Goal: Information Seeking & Learning: Learn about a topic

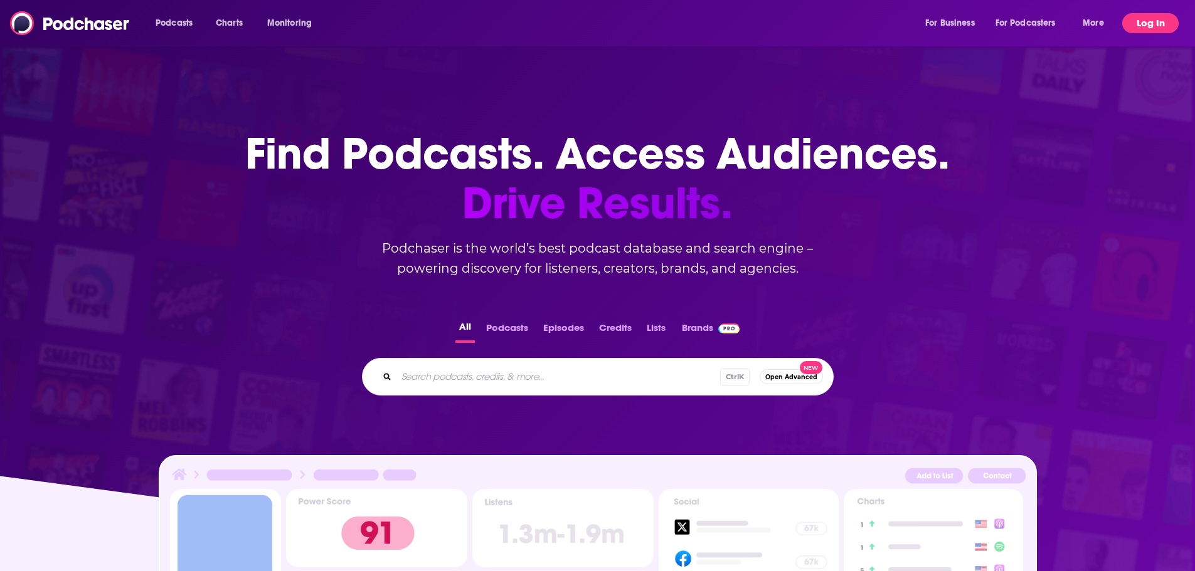
click at [1155, 23] on button "Log In" at bounding box center [1150, 23] width 56 height 20
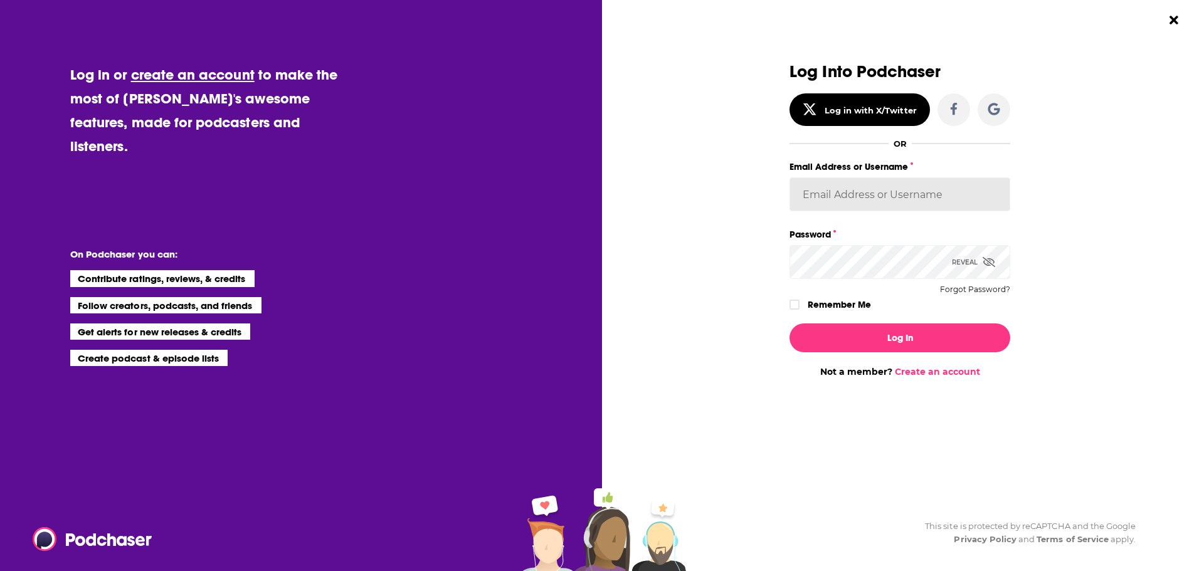
type input "smeizlik"
click at [889, 184] on input "smeizlik" at bounding box center [900, 194] width 221 height 34
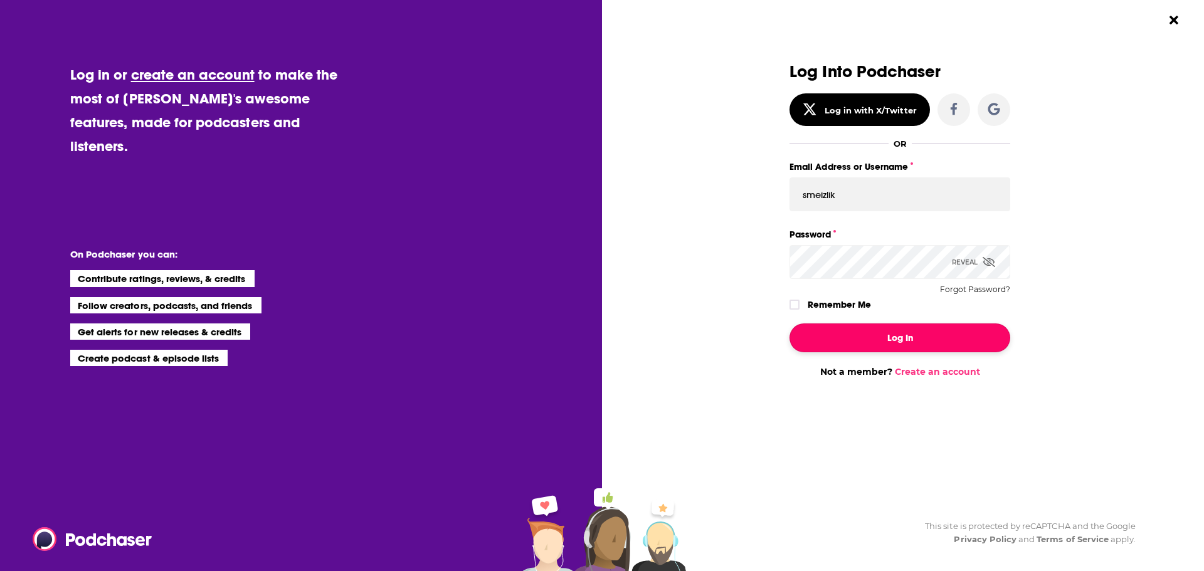
click at [880, 337] on button "Log In" at bounding box center [900, 338] width 221 height 29
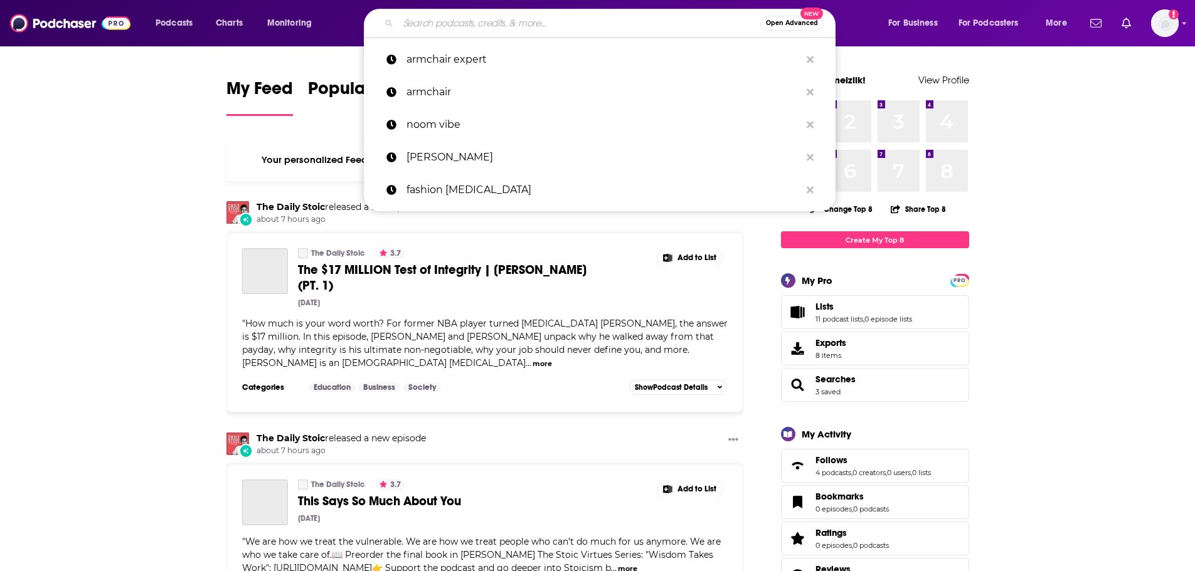
click at [475, 23] on input "Search podcasts, credits, & more..." at bounding box center [579, 23] width 362 height 20
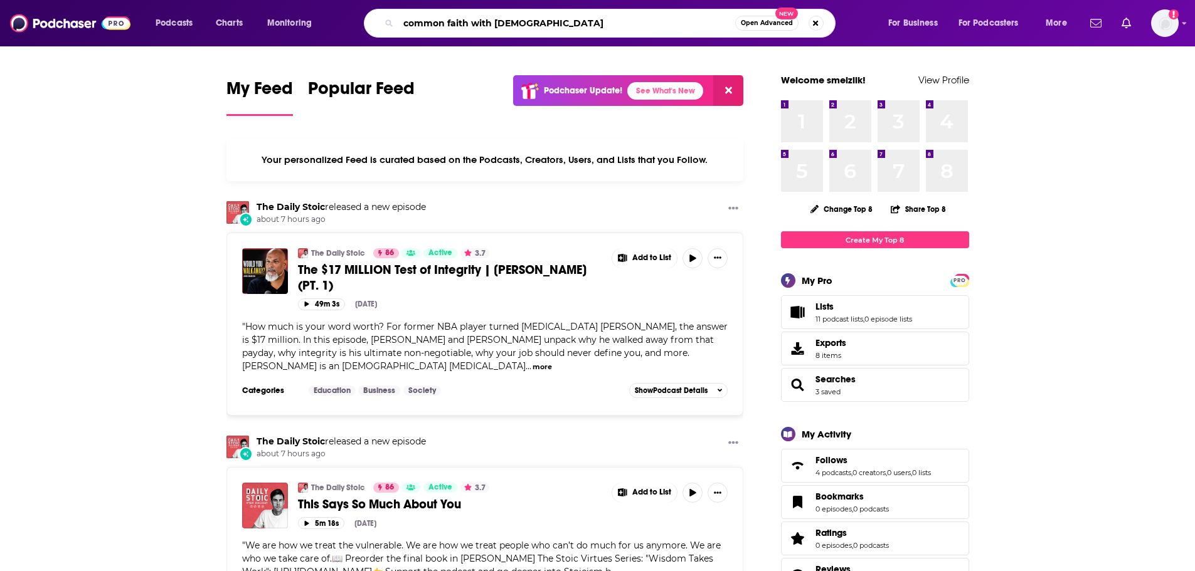
type input "common faith with [DEMOGRAPHIC_DATA]"
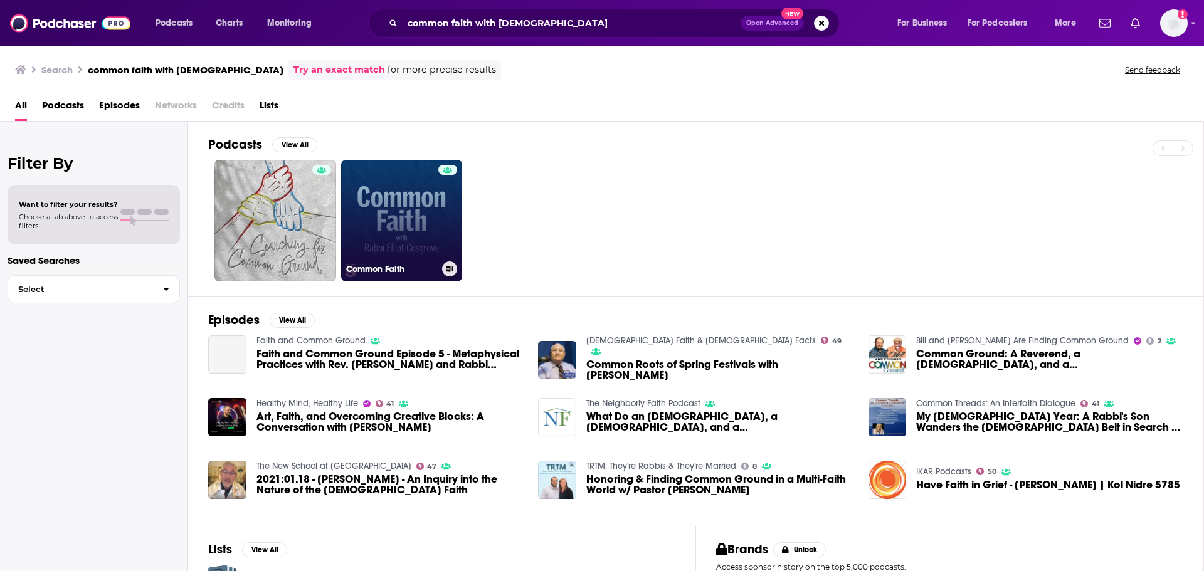
click at [430, 231] on link "Common Faith" at bounding box center [402, 221] width 122 height 122
